Goal: Information Seeking & Learning: Check status

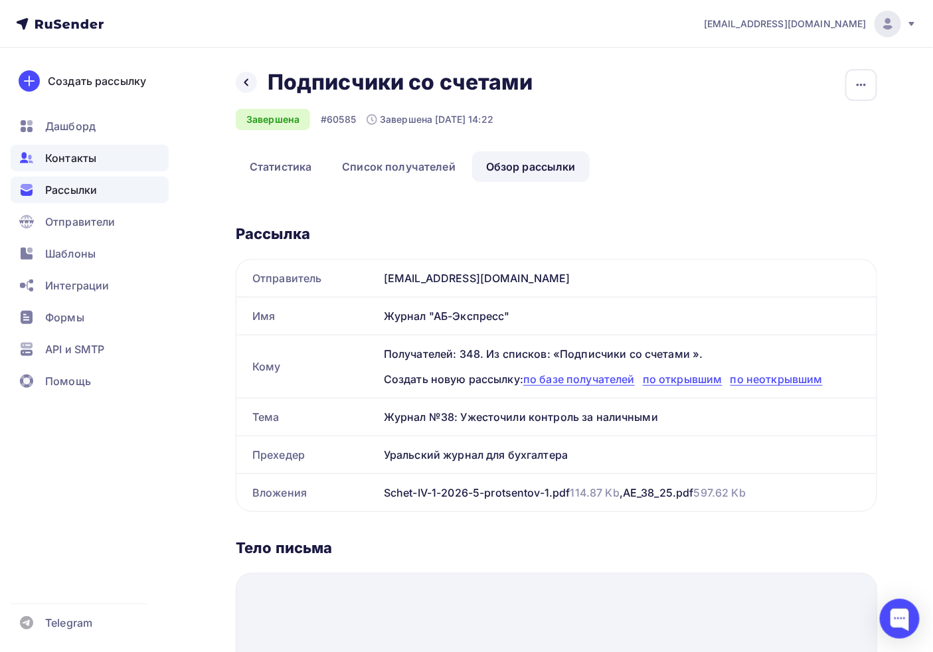
click at [94, 153] on span "Контакты" at bounding box center [70, 158] width 51 height 16
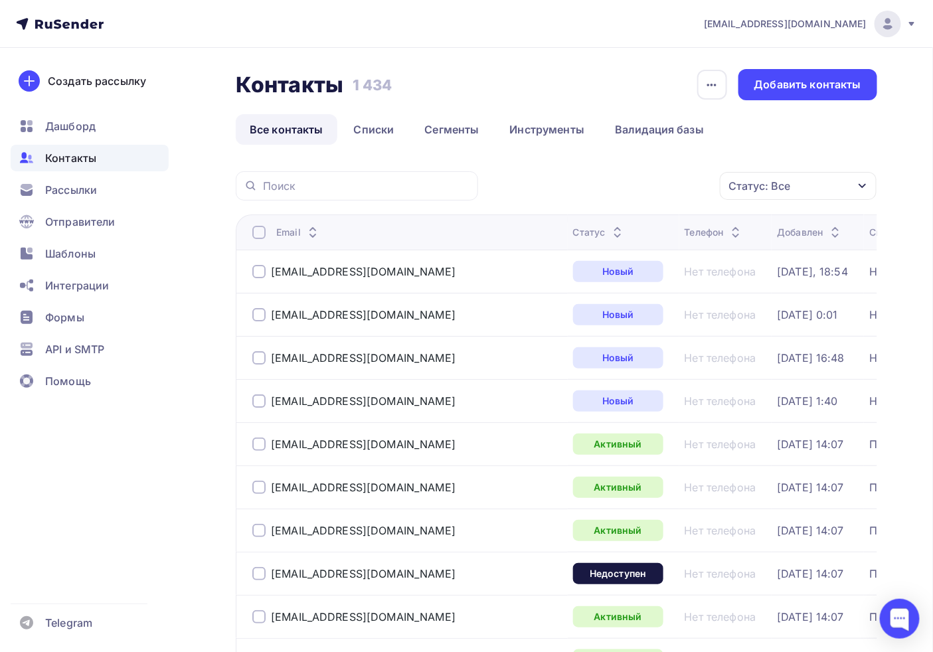
click at [316, 194] on div at bounding box center [357, 185] width 242 height 29
click at [316, 191] on input "text" at bounding box center [366, 186] width 207 height 15
paste input "[EMAIL_ADDRESS][DOMAIN_NAME]"
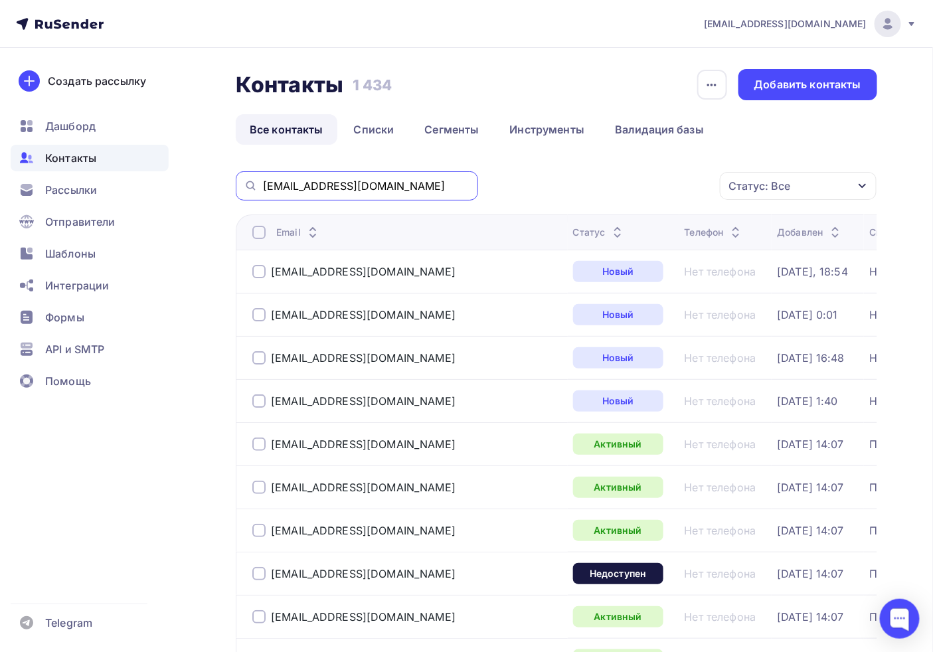
type input "[EMAIL_ADDRESS][DOMAIN_NAME]"
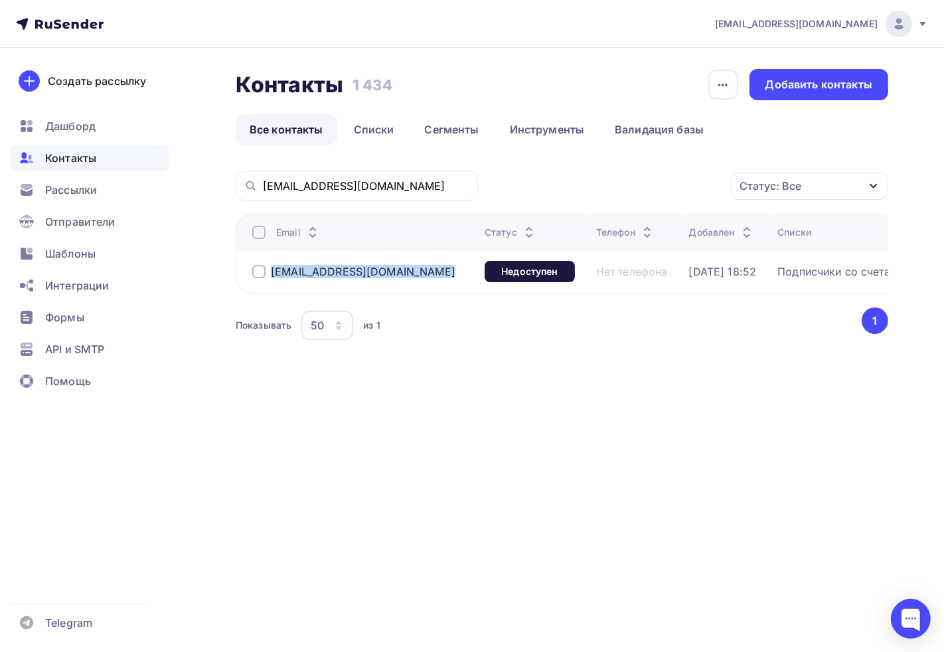
drag, startPoint x: 402, startPoint y: 271, endPoint x: 260, endPoint y: 266, distance: 142.1
click at [266, 268] on td "[EMAIL_ADDRESS][DOMAIN_NAME]" at bounding box center [358, 271] width 244 height 43
click at [189, 209] on div "Контакты Контакты 1 434 1 434 История импорта Добавить контакты Все контакты Сп…" at bounding box center [472, 238] width 944 height 381
drag, startPoint x: 390, startPoint y: 273, endPoint x: 266, endPoint y: 270, distance: 124.8
click at [267, 270] on div "[EMAIL_ADDRESS][DOMAIN_NAME]" at bounding box center [363, 271] width 222 height 21
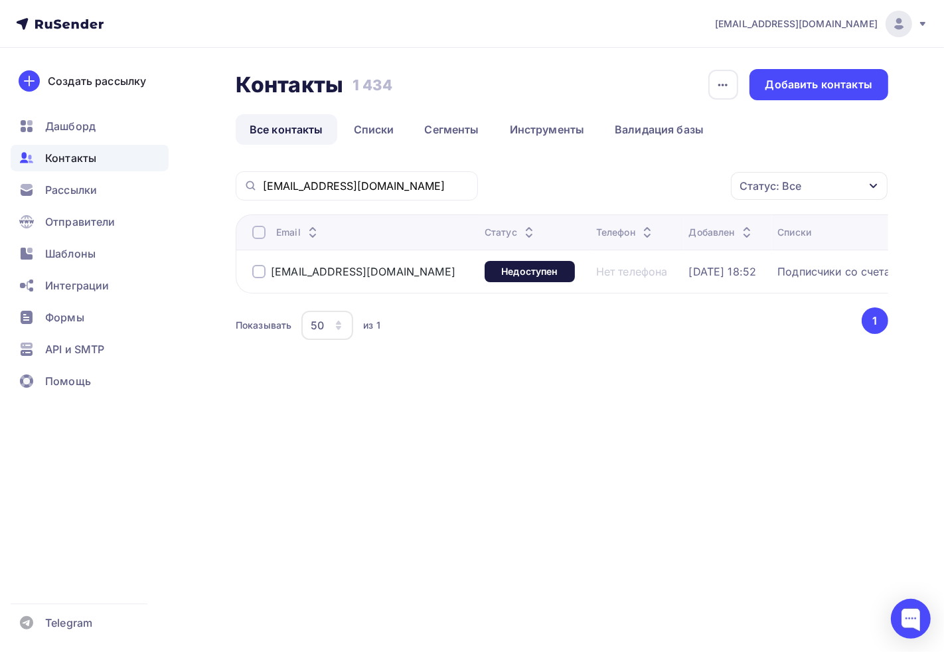
click at [208, 214] on div "Контакты Контакты 1 434 1 434 История импорта Добавить контакты Все контакты Сп…" at bounding box center [472, 238] width 944 height 381
drag, startPoint x: 394, startPoint y: 274, endPoint x: 264, endPoint y: 270, distance: 130.2
click at [264, 270] on div "[EMAIL_ADDRESS][DOMAIN_NAME]" at bounding box center [363, 271] width 222 height 21
click at [197, 210] on div "Контакты Контакты 1 434 1 434 История импорта Добавить контакты Все контакты Сп…" at bounding box center [472, 238] width 944 height 381
drag, startPoint x: 388, startPoint y: 268, endPoint x: 260, endPoint y: 273, distance: 128.2
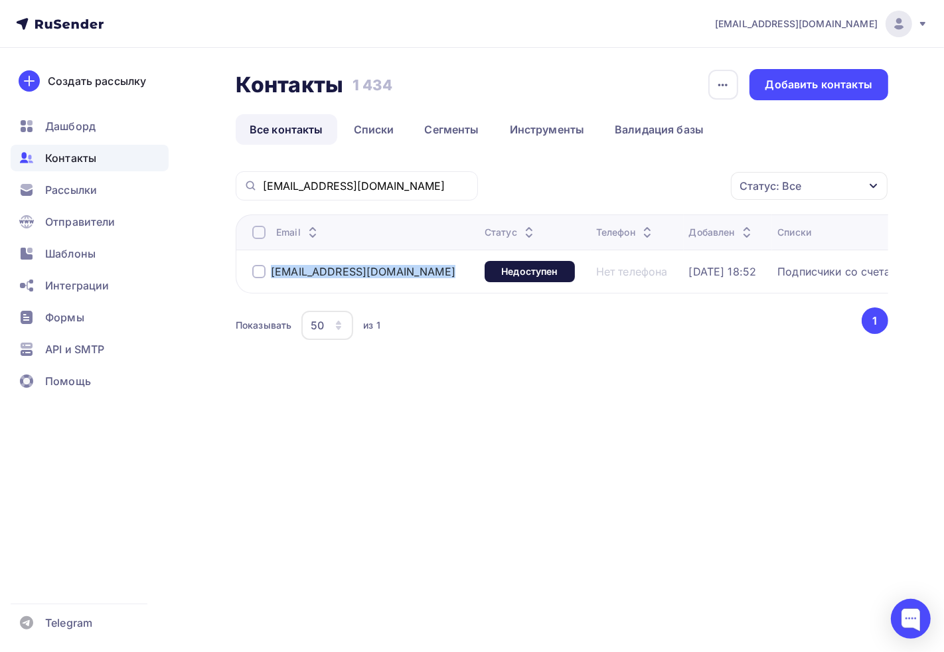
click at [260, 273] on div "[EMAIL_ADDRESS][DOMAIN_NAME]" at bounding box center [363, 271] width 222 height 21
click at [181, 176] on div "Контакты Контакты 1 434 1 434 История импорта Добавить контакты Все контакты Сп…" at bounding box center [472, 238] width 944 height 381
click at [485, 276] on div "Недоступен" at bounding box center [530, 271] width 90 height 21
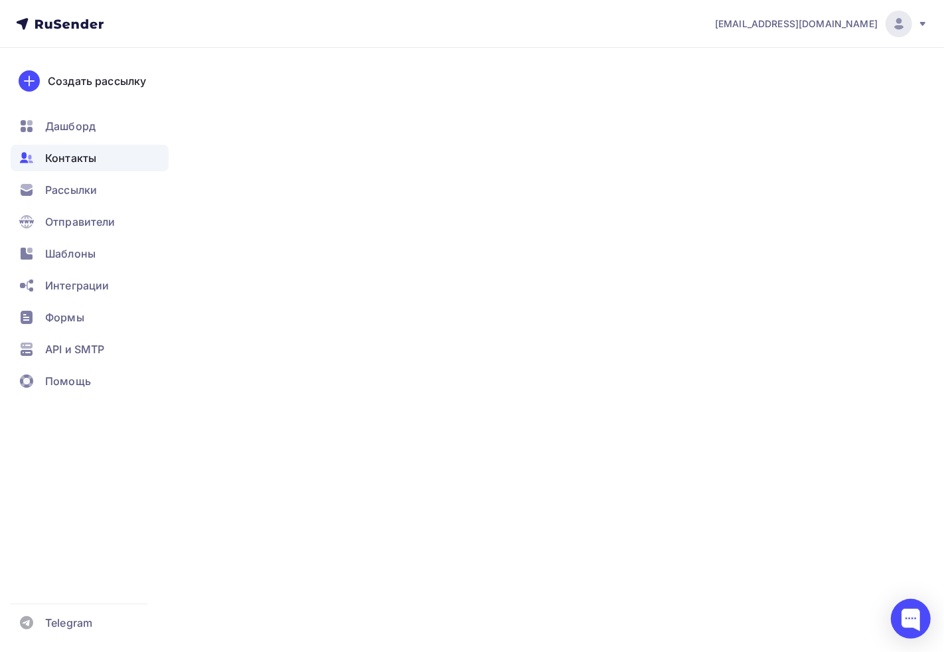
type input ""РЕДАКЦИЯ ГАЗЕТЫ "КРАСНОЕ ЗНАМЯ""
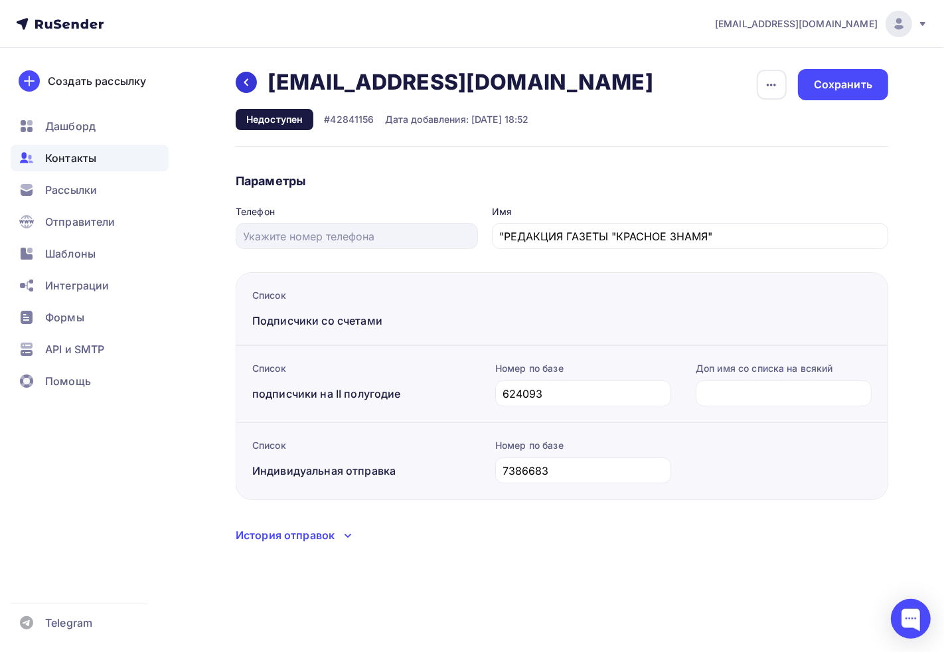
click at [241, 82] on icon at bounding box center [246, 82] width 11 height 11
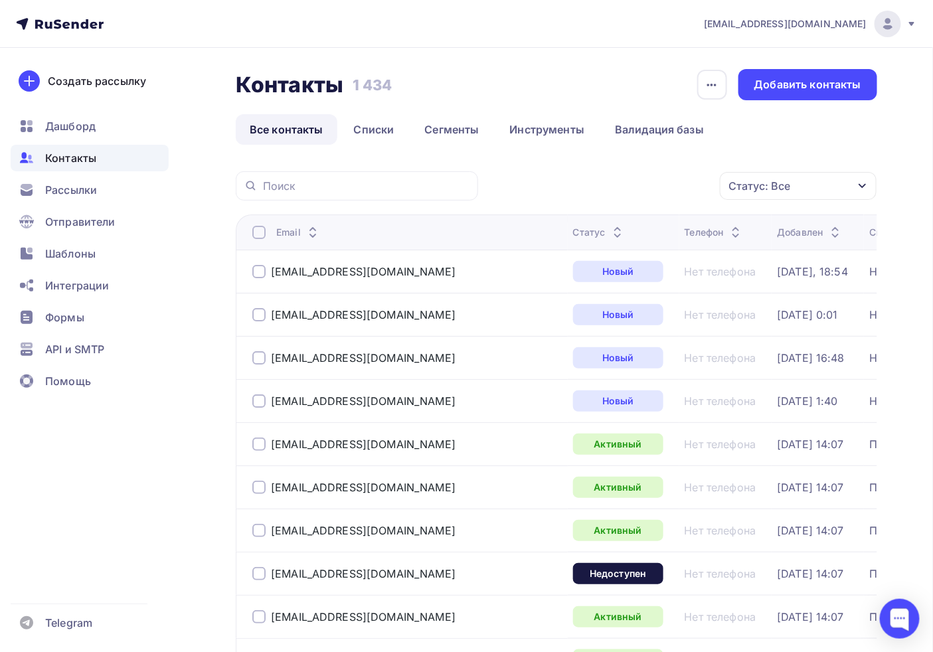
click at [378, 195] on div at bounding box center [357, 185] width 242 height 29
click at [370, 189] on input "text" at bounding box center [366, 186] width 207 height 15
paste input "[EMAIL_ADDRESS][DOMAIN_NAME]"
type input "[EMAIL_ADDRESS][DOMAIN_NAME]"
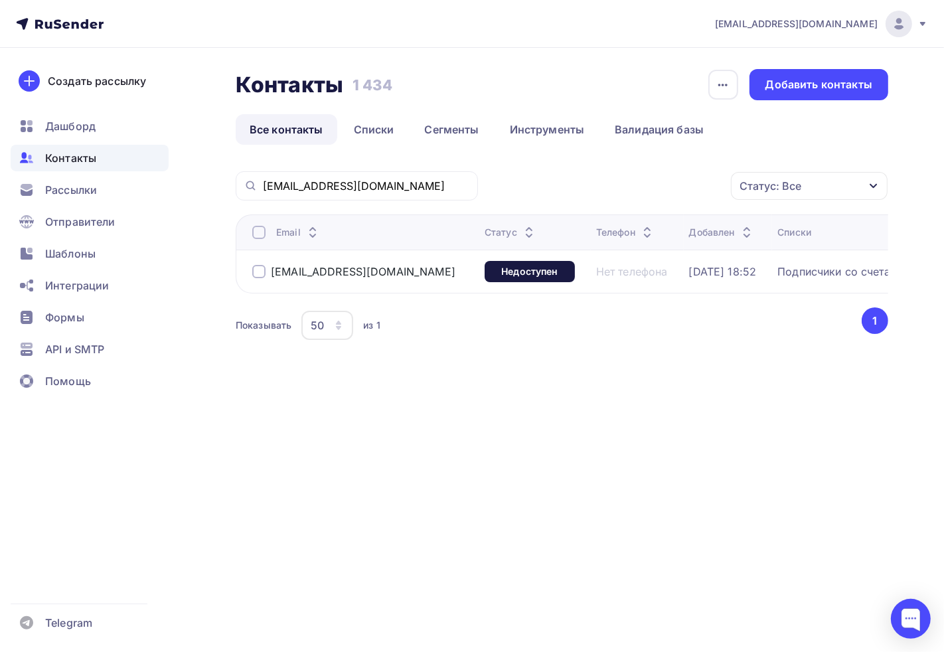
click at [779, 266] on div "Подписчики со счетами , подписчики на II полугодие , Индивидуальная отправка" at bounding box center [943, 271] width 332 height 13
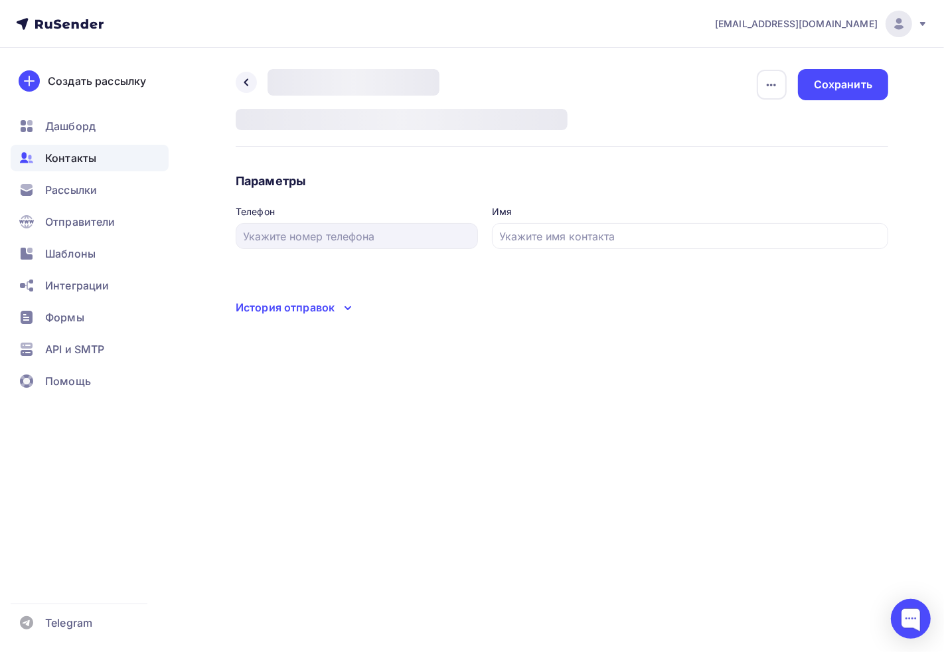
type input ""РЕДАКЦИЯ ГАЗЕТЫ "КРАСНОЕ ЗНАМЯ""
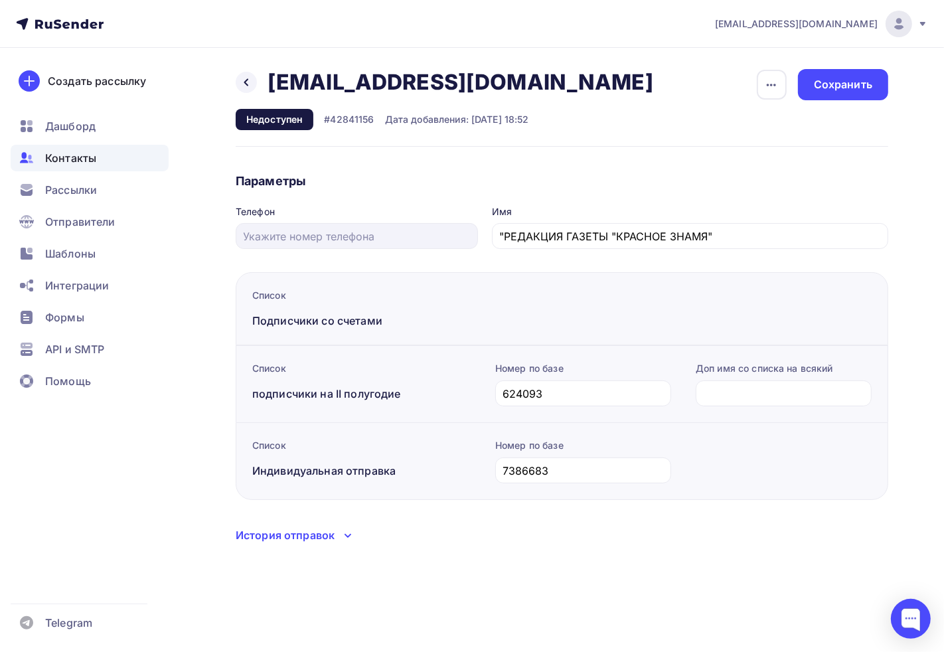
click at [312, 74] on h2 "[EMAIL_ADDRESS][DOMAIN_NAME]" at bounding box center [461, 82] width 386 height 27
copy div "[EMAIL_ADDRESS][DOMAIN_NAME] [EMAIL_ADDRESS][DOMAIN_NAME] Удалить"
click at [252, 77] on div at bounding box center [246, 82] width 21 height 21
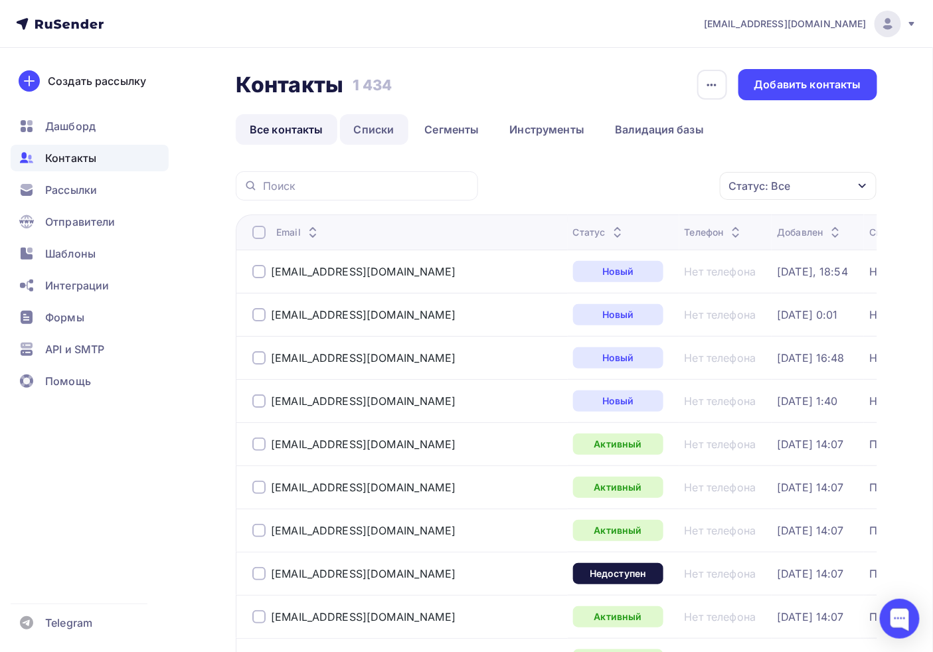
click at [369, 127] on link "Списки" at bounding box center [374, 129] width 68 height 31
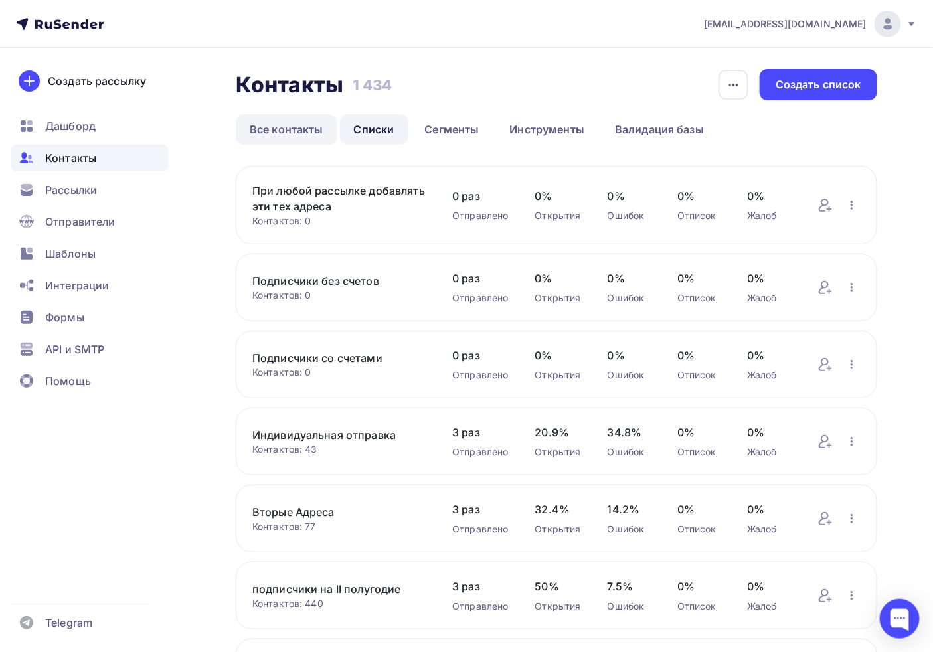
click at [295, 123] on link "Все контакты" at bounding box center [287, 129] width 102 height 31
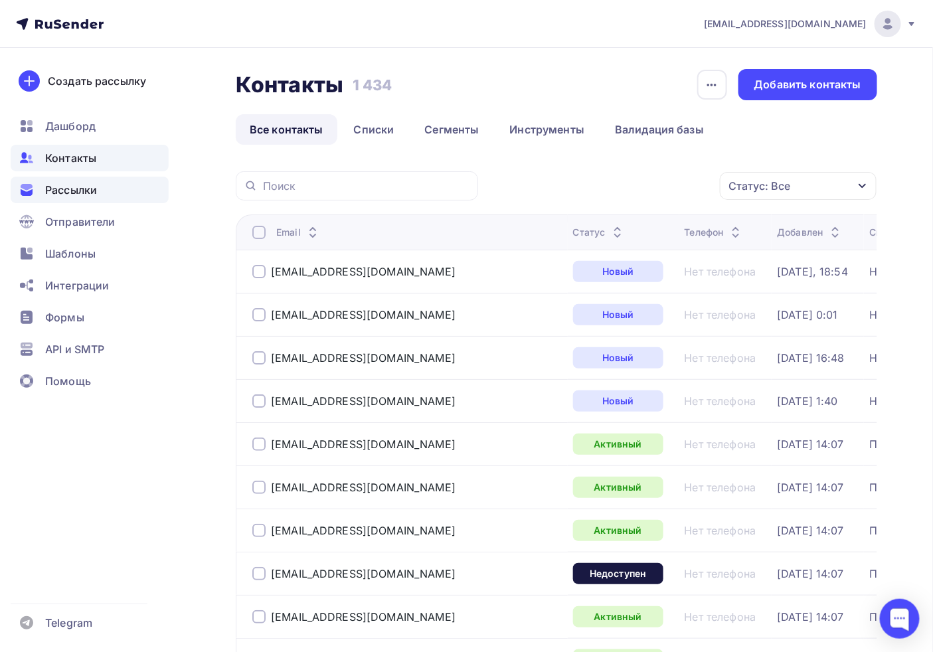
click at [74, 199] on div "Рассылки" at bounding box center [90, 190] width 158 height 27
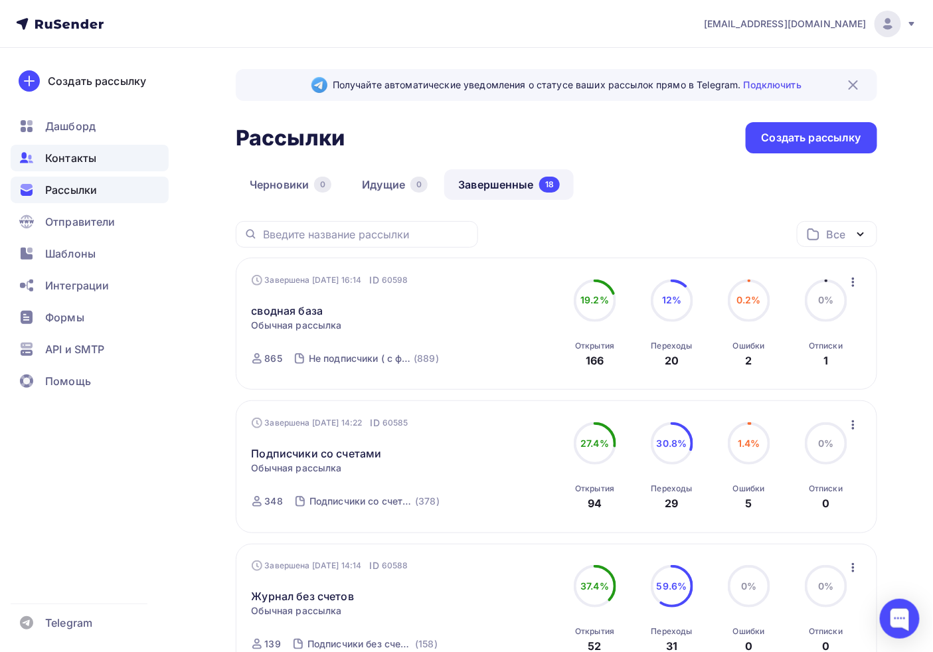
click at [70, 162] on span "Контакты" at bounding box center [70, 158] width 51 height 16
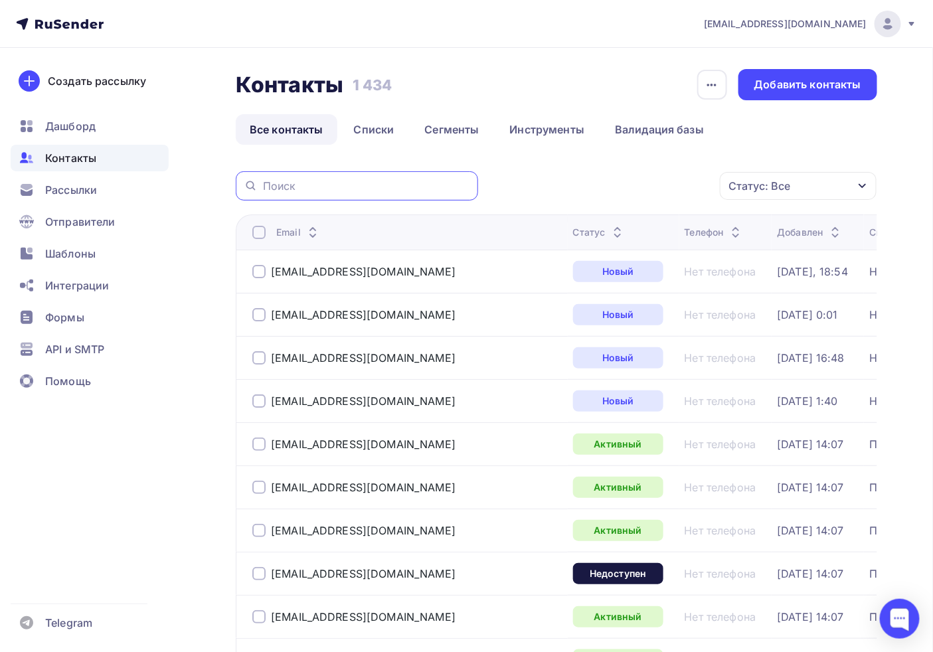
click at [361, 193] on input "text" at bounding box center [366, 186] width 207 height 15
paste input "[EMAIL_ADDRESS][DOMAIN_NAME]"
type input "[EMAIL_ADDRESS][DOMAIN_NAME]"
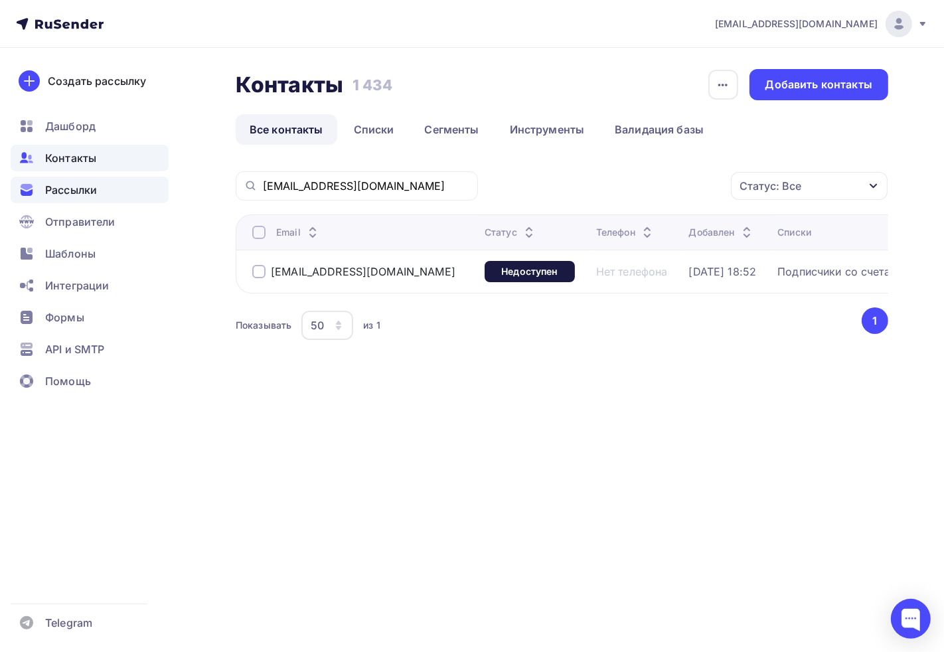
click at [98, 191] on div "Рассылки" at bounding box center [90, 190] width 158 height 27
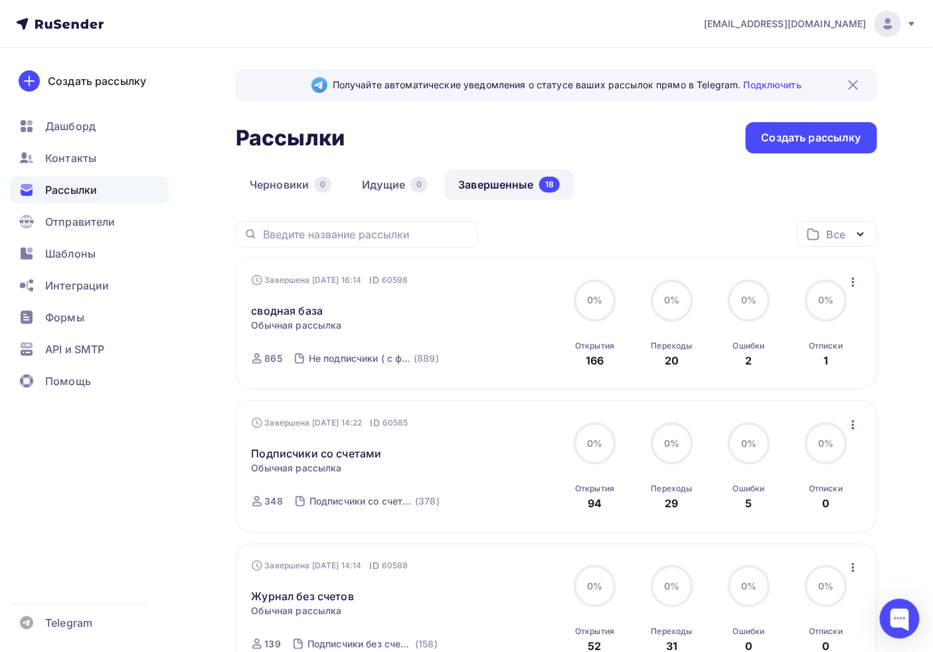
click at [467, 186] on link "Завершенные 18" at bounding box center [508, 184] width 129 height 31
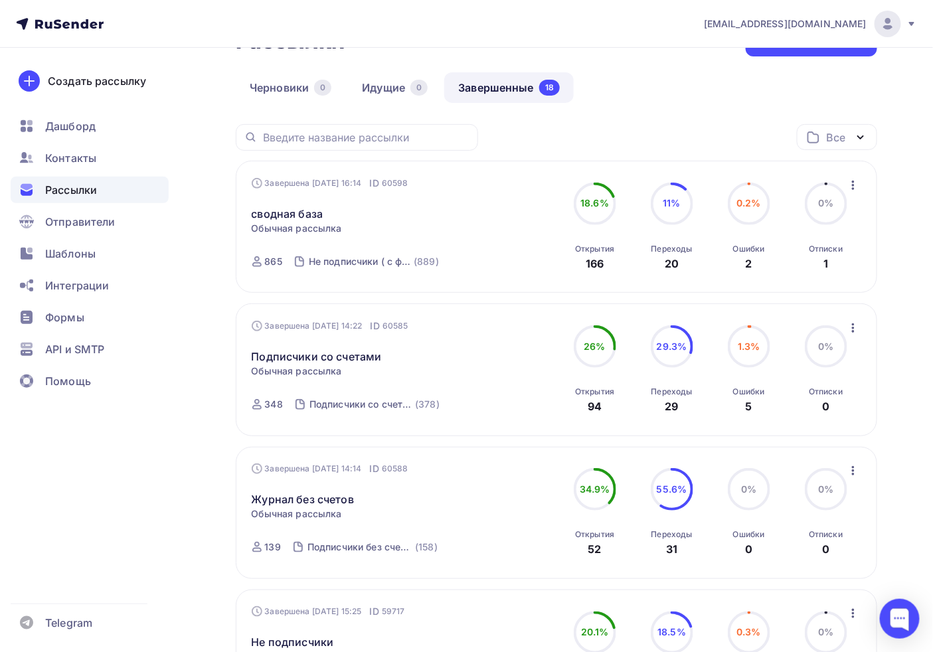
scroll to position [147, 0]
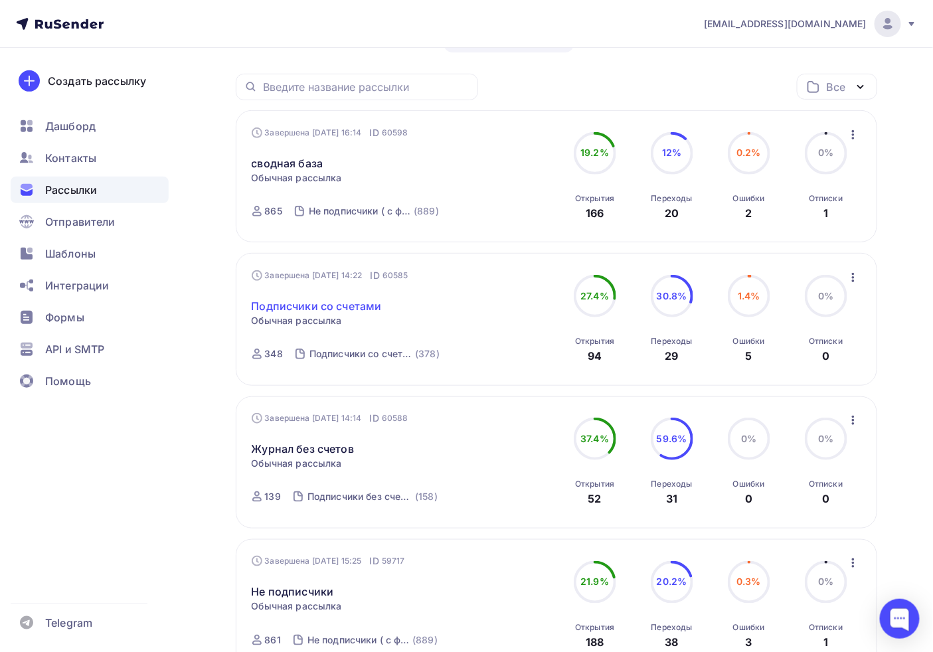
click at [321, 309] on link "Подписчики со счетами" at bounding box center [317, 306] width 130 height 16
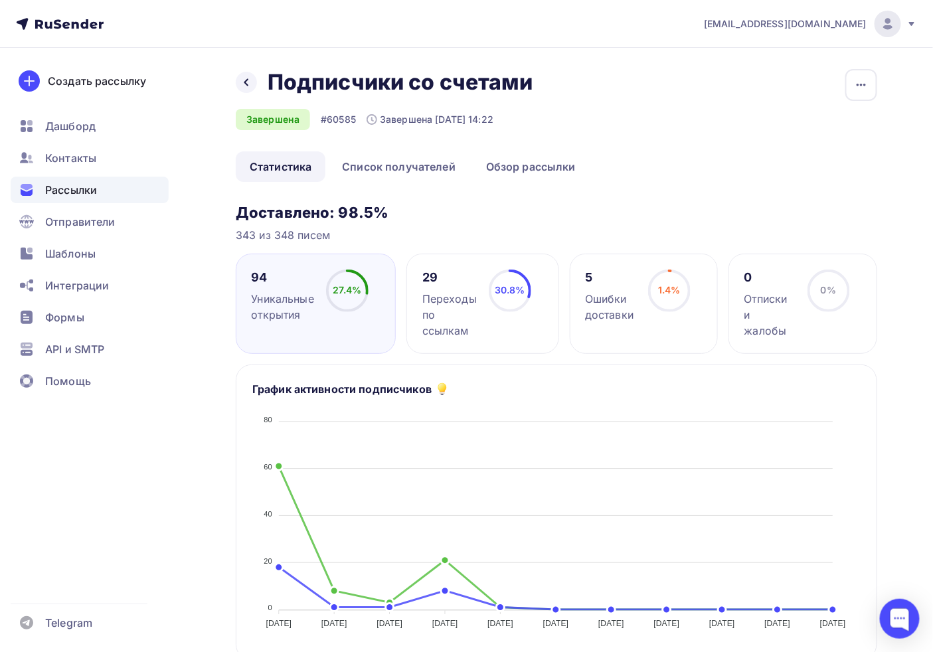
click at [615, 301] on div "Ошибки доставки" at bounding box center [610, 307] width 51 height 32
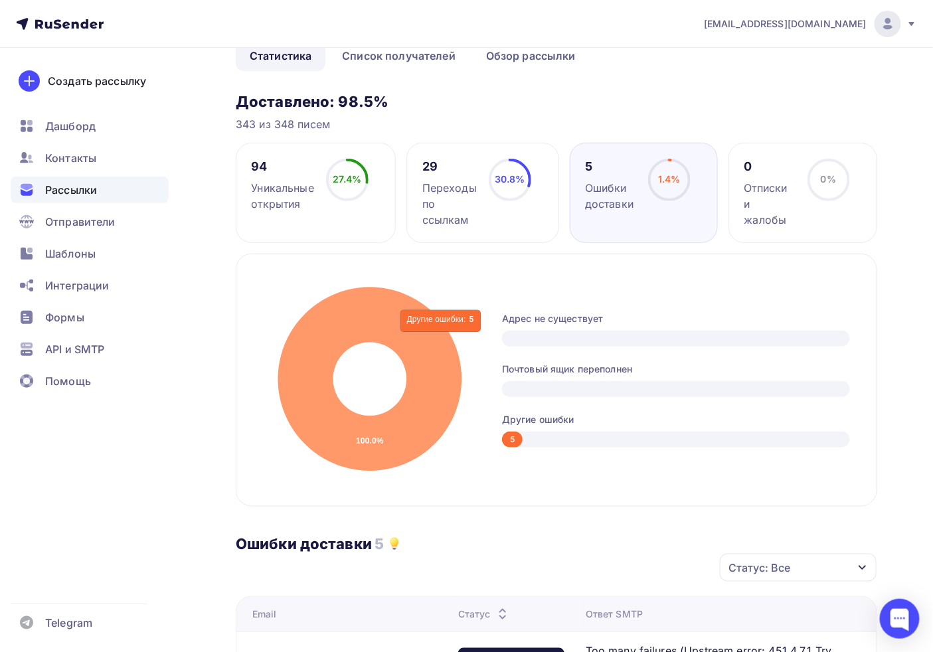
scroll to position [85, 0]
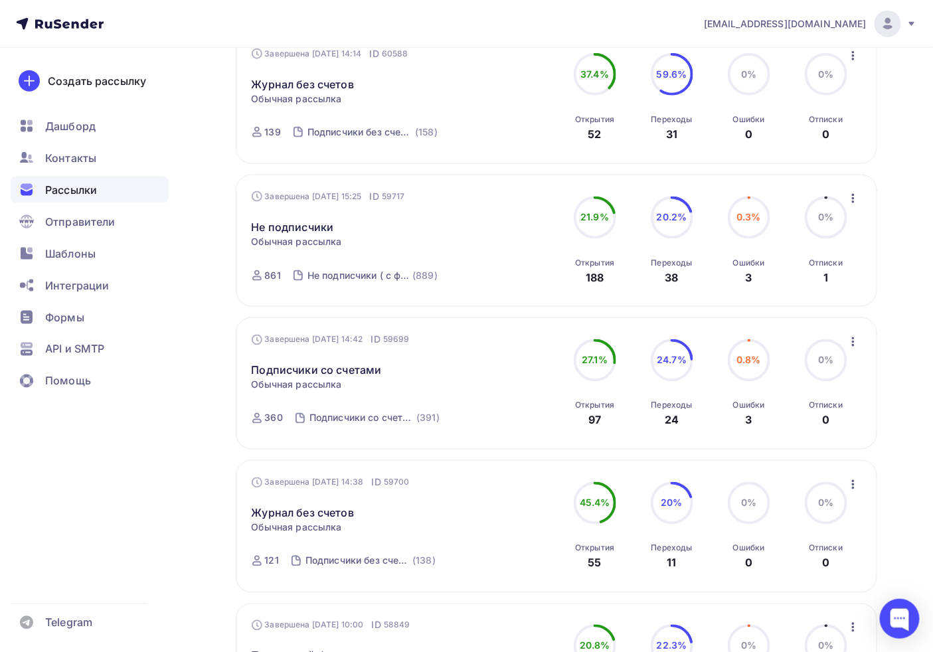
scroll to position [516, 0]
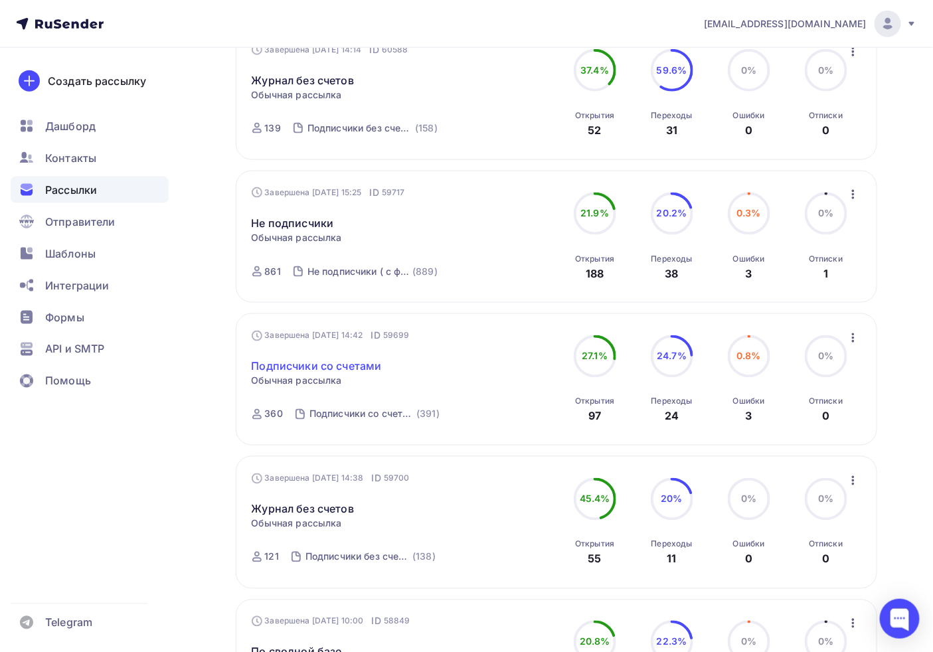
click at [311, 362] on link "Подписчики со счетами" at bounding box center [317, 367] width 130 height 16
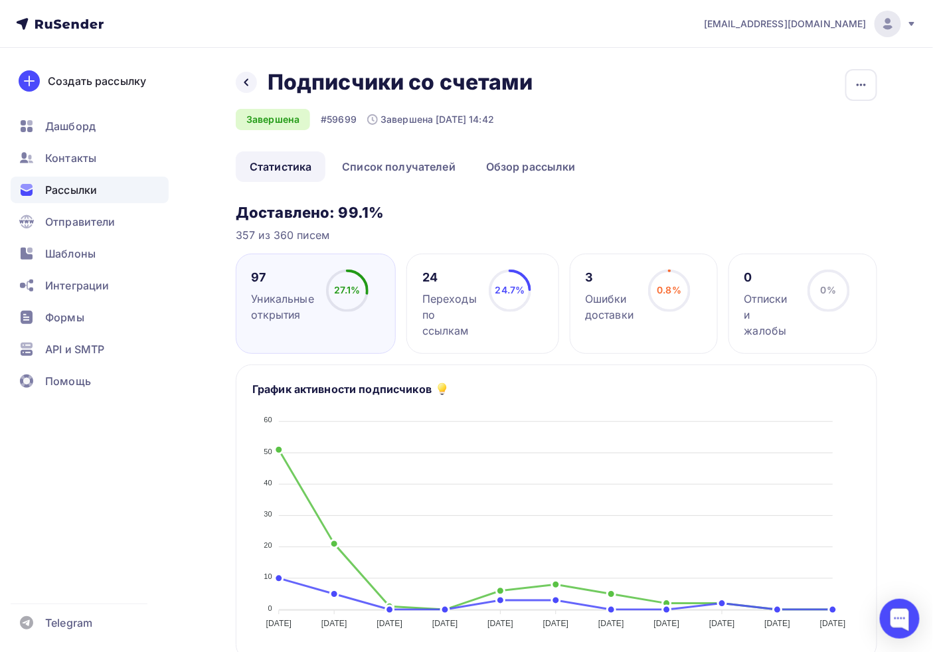
click at [666, 302] on circle at bounding box center [669, 291] width 40 height 40
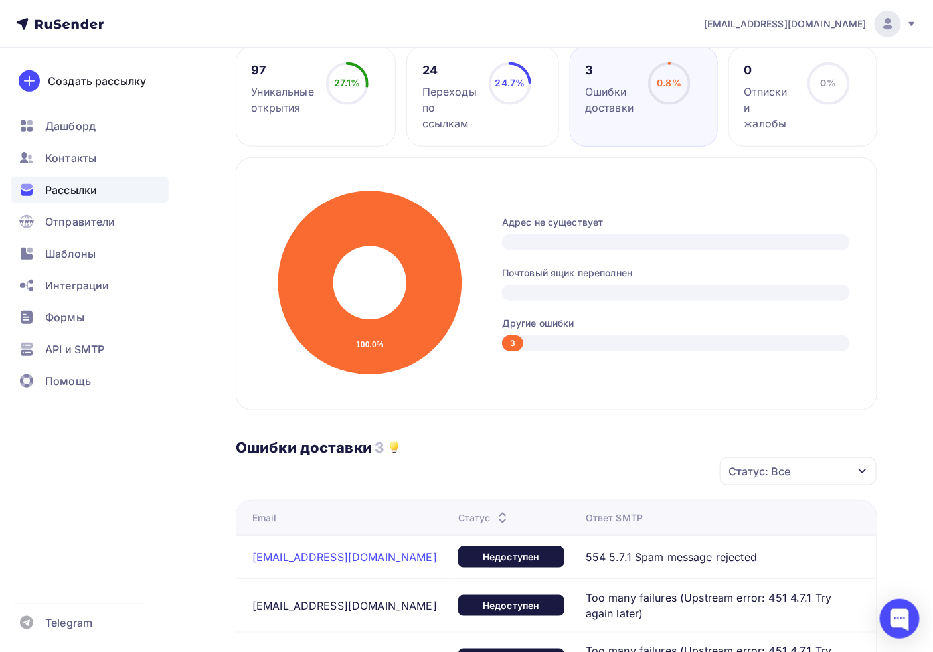
scroll to position [221, 0]
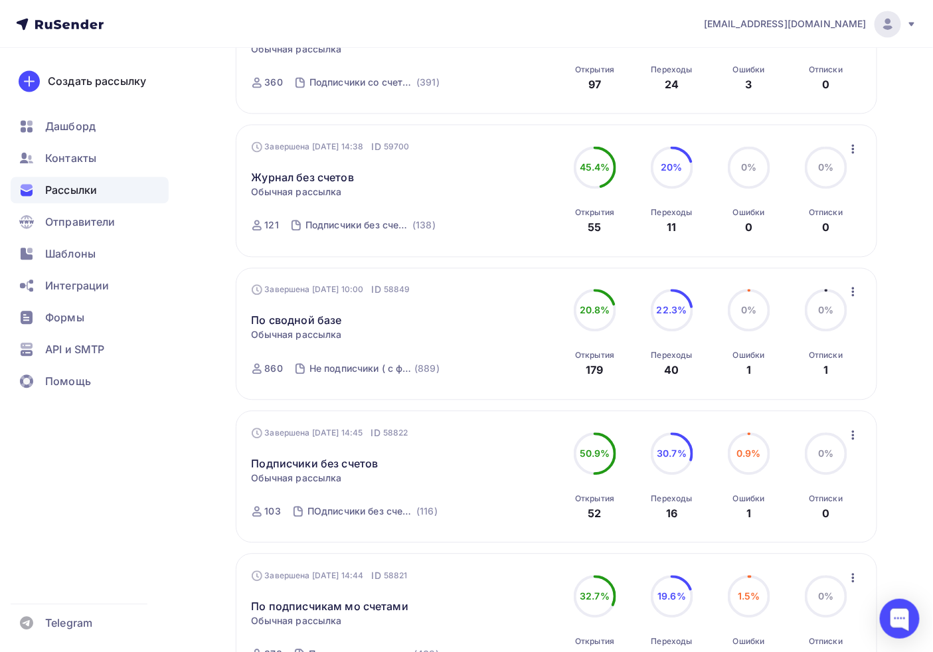
scroll to position [885, 0]
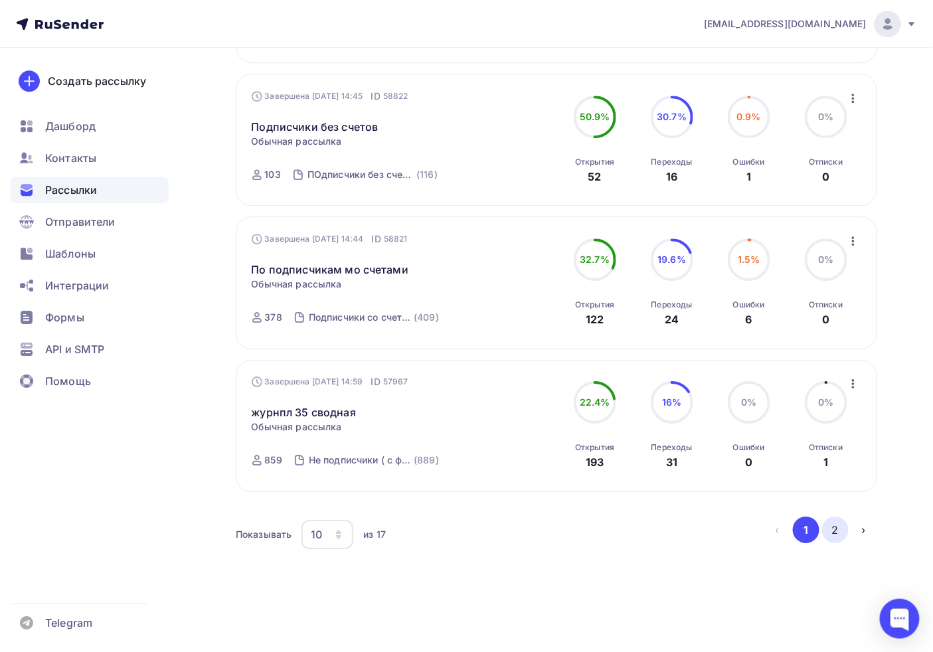
click at [837, 529] on button "2" at bounding box center [835, 530] width 27 height 27
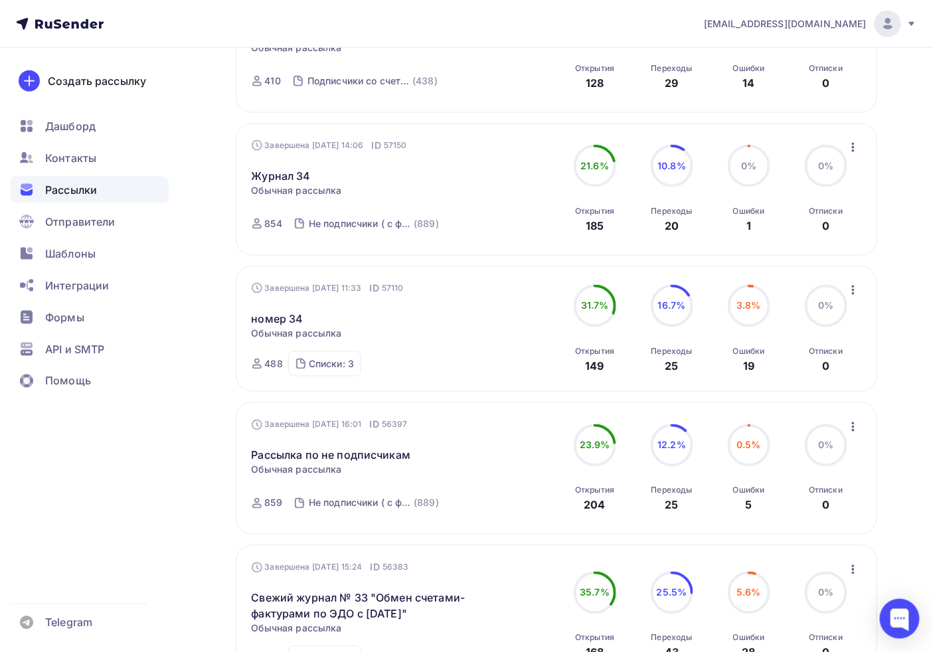
scroll to position [443, 0]
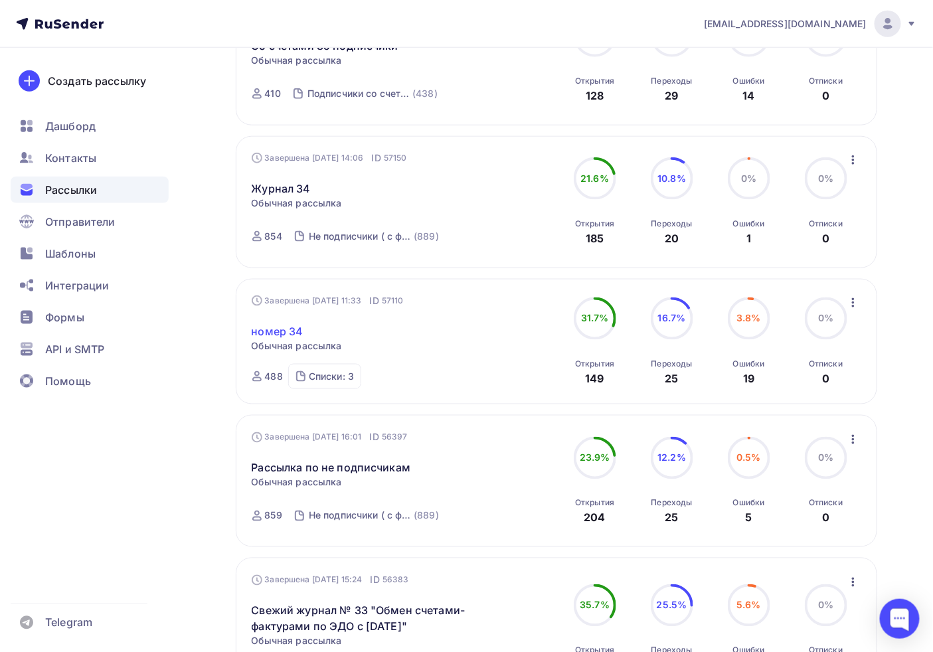
click at [274, 330] on link "номер 34" at bounding box center [278, 331] width 52 height 16
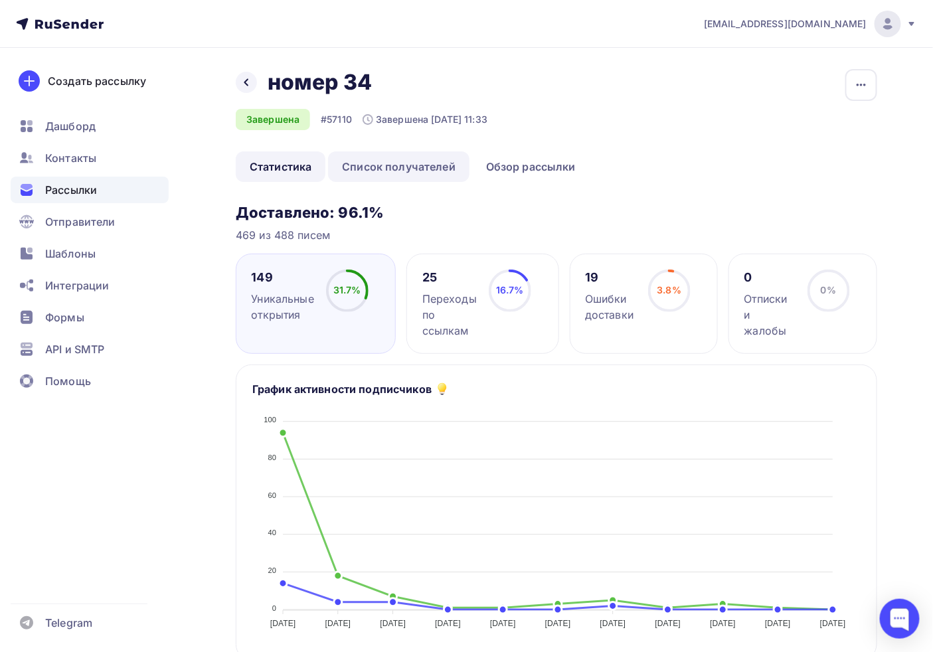
click at [438, 164] on link "Список получателей" at bounding box center [398, 166] width 141 height 31
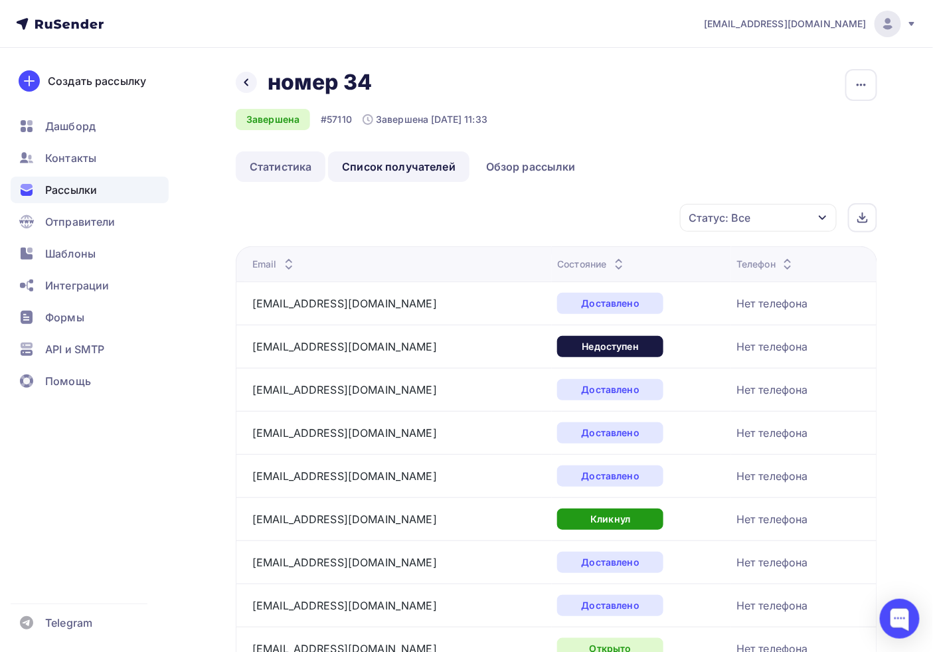
click at [297, 171] on link "Статистика" at bounding box center [281, 166] width 90 height 31
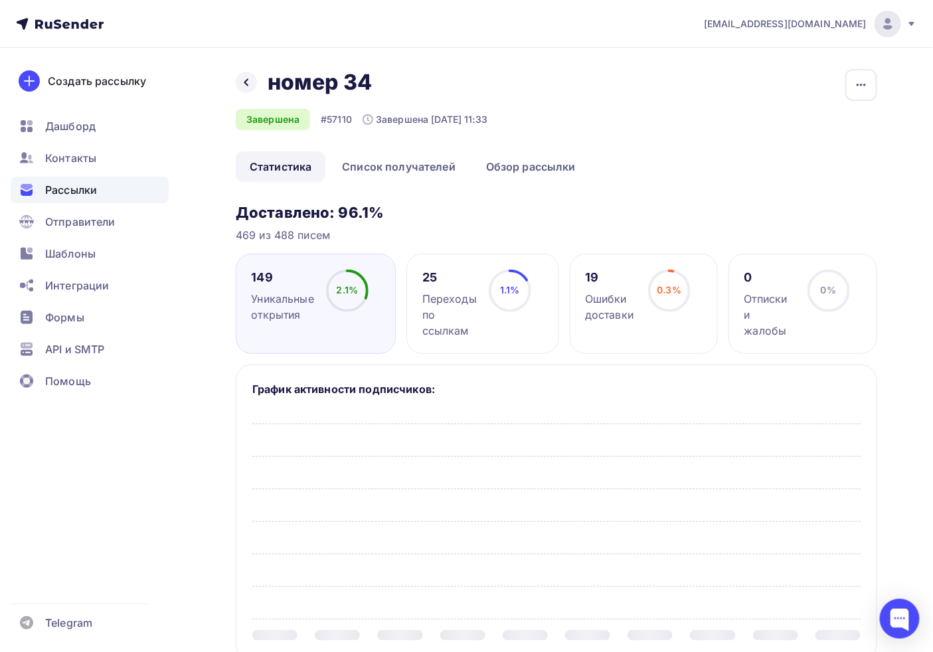
click at [642, 323] on div "19 Ошибки доставки 0.3% 0.3%" at bounding box center [644, 304] width 149 height 100
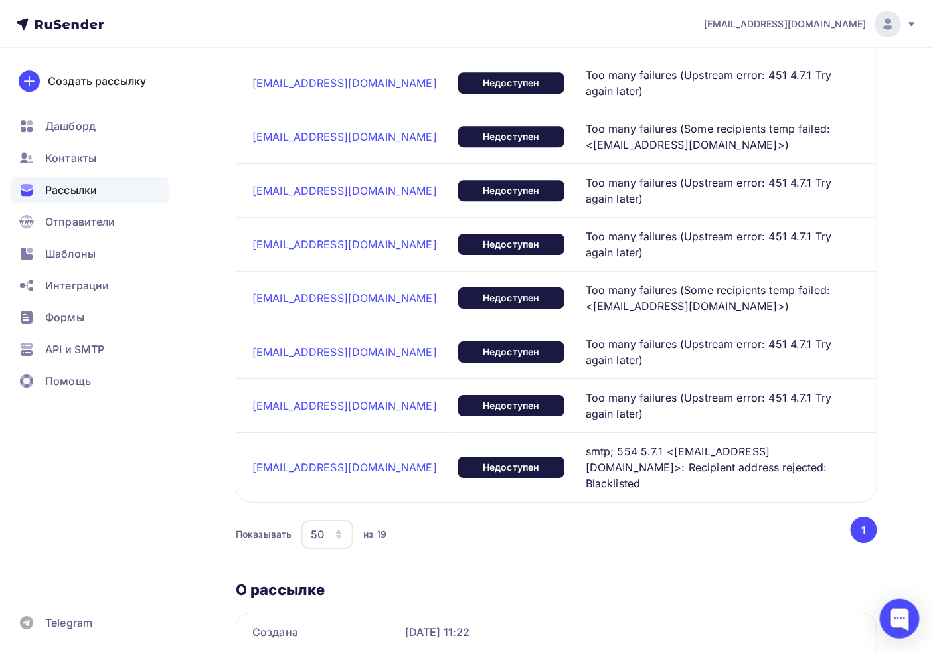
scroll to position [1245, 0]
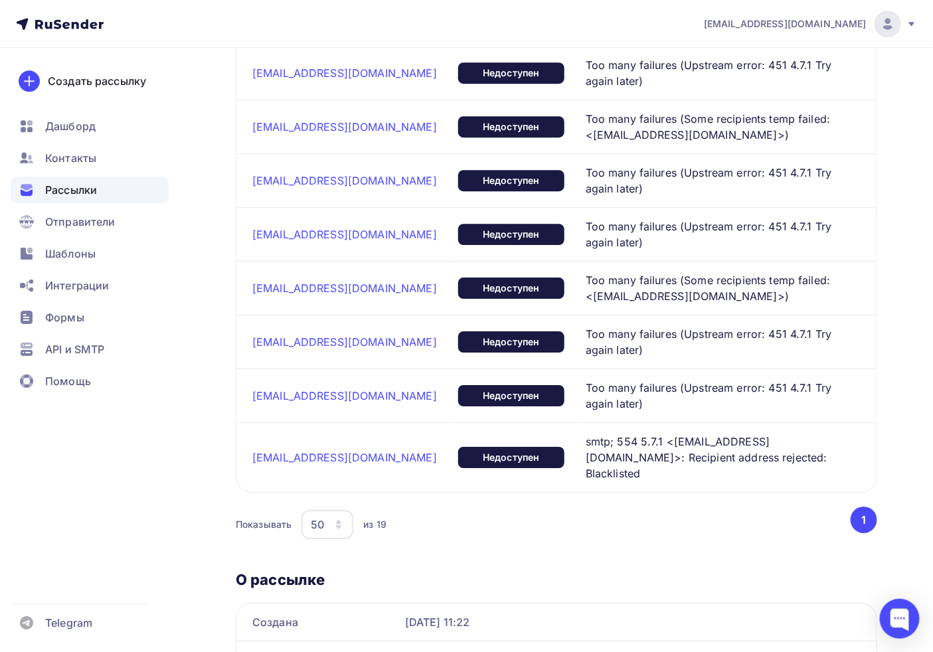
click at [472, 315] on td "Недоступен" at bounding box center [516, 342] width 127 height 54
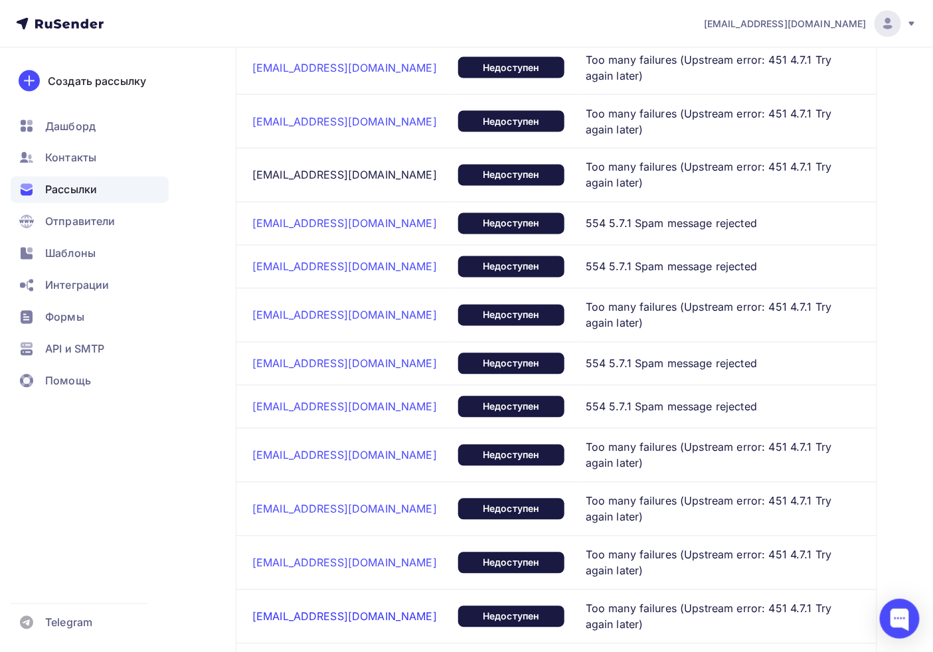
scroll to position [508, 0]
